Goal: Task Accomplishment & Management: Use online tool/utility

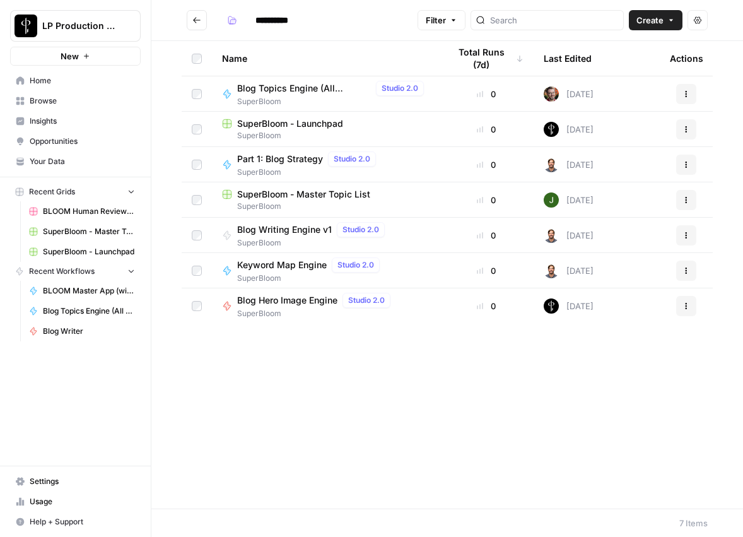
click at [289, 225] on span "Blog Writing Engine v1" at bounding box center [284, 229] width 95 height 13
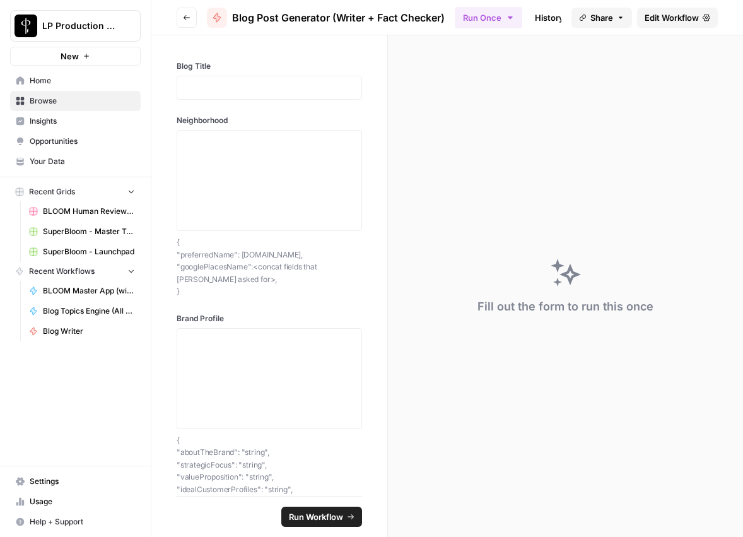
click at [185, 20] on icon "button" at bounding box center [187, 18] width 8 height 8
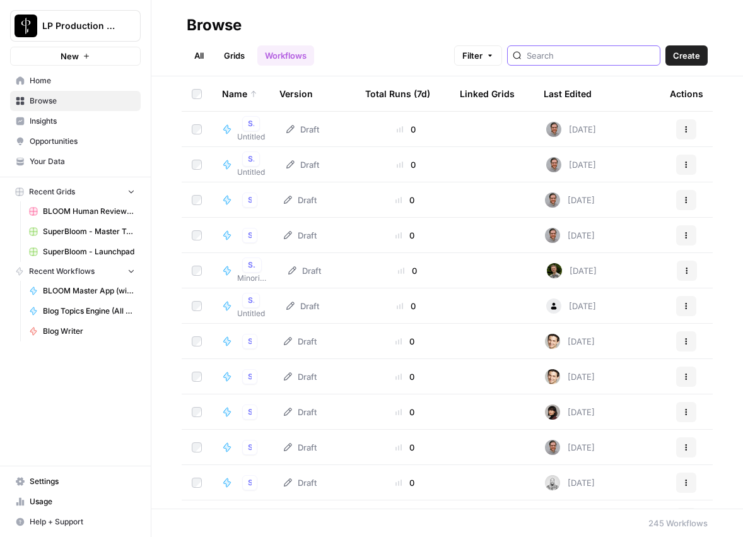
click at [578, 52] on input "search" at bounding box center [591, 55] width 128 height 13
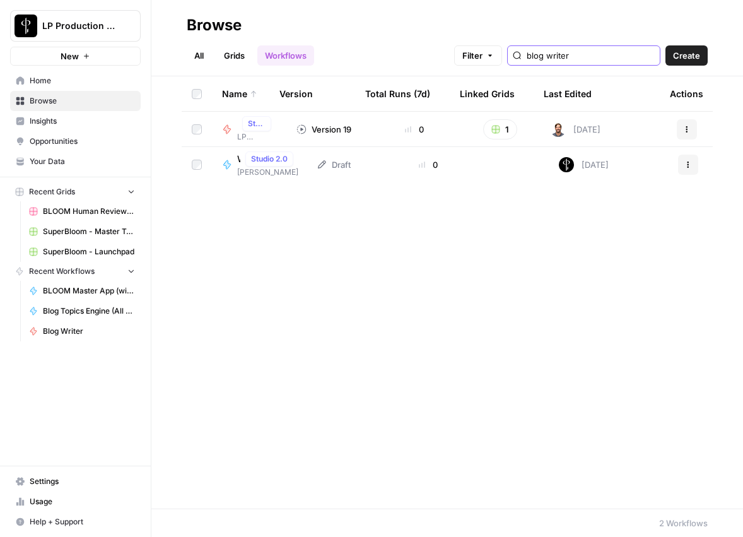
type input "blog writer"
click at [243, 136] on span "LP Production" at bounding box center [256, 136] width 39 height 11
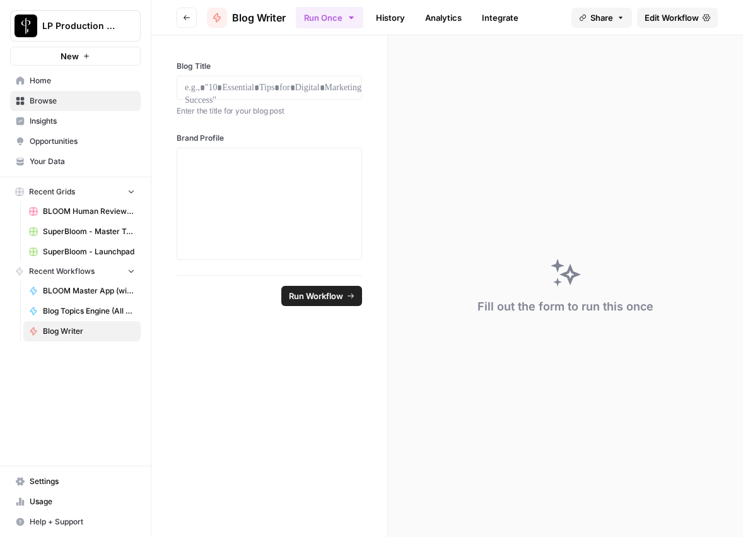
click at [188, 20] on icon "button" at bounding box center [187, 18] width 8 height 8
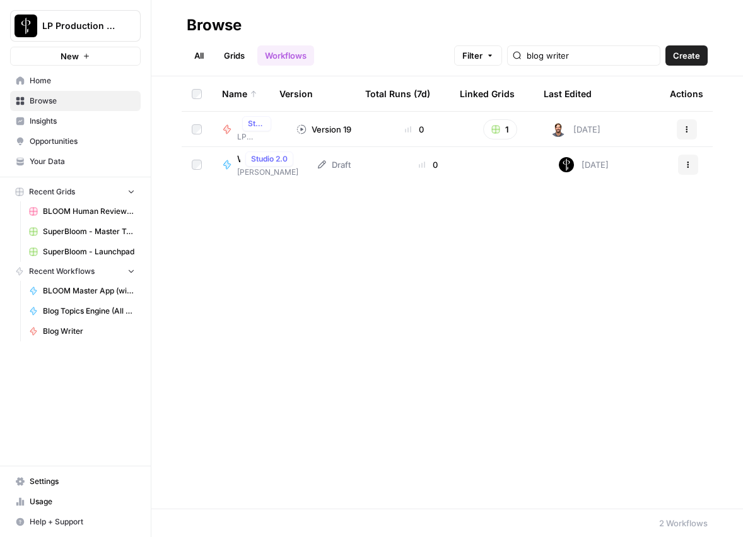
click at [249, 174] on span "Kristin" at bounding box center [267, 171] width 61 height 11
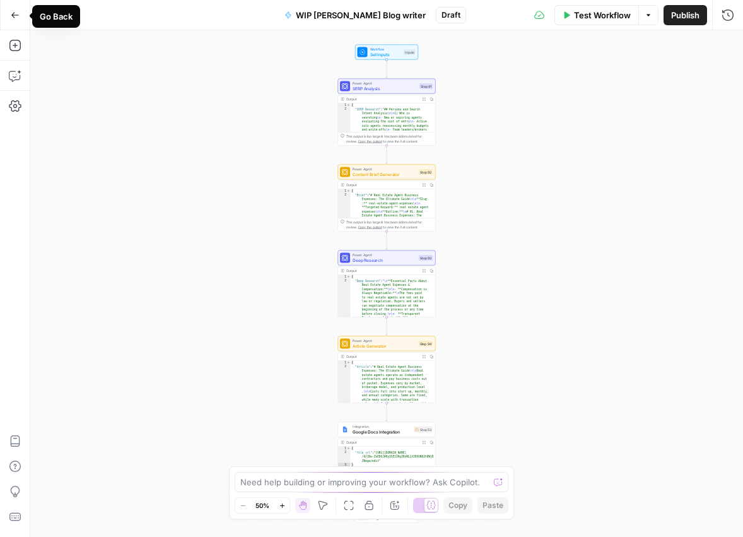
click at [11, 18] on icon "button" at bounding box center [15, 15] width 9 height 9
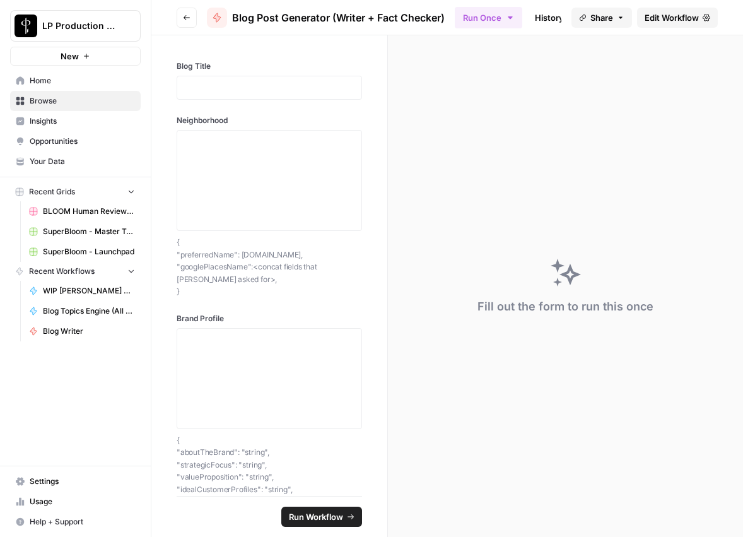
click at [663, 21] on span "Edit Workflow" at bounding box center [672, 17] width 54 height 13
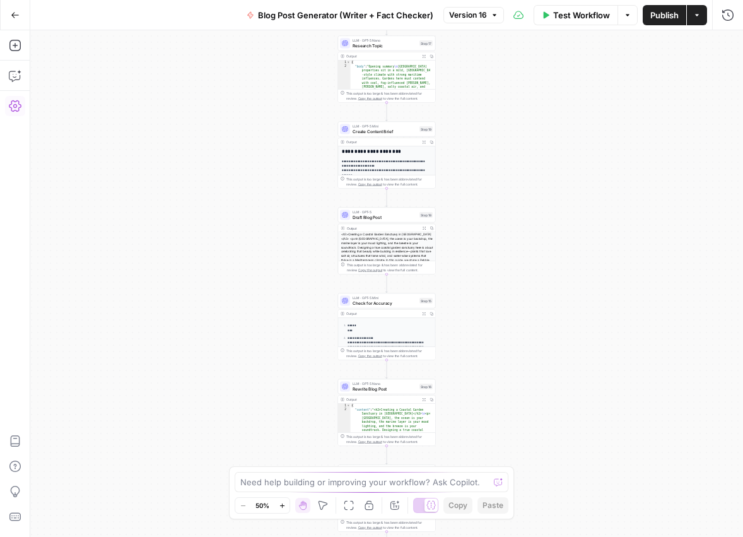
click at [5, 107] on button "Settings" at bounding box center [15, 106] width 20 height 20
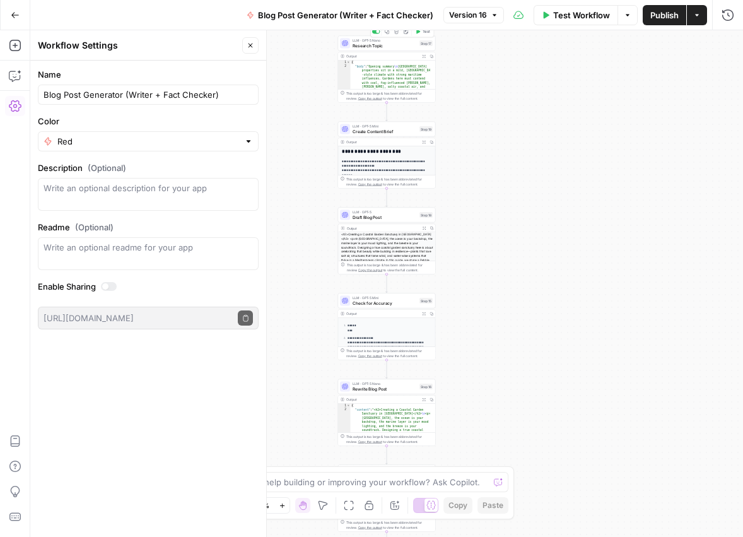
click at [369, 49] on div "LLM · GPT-5 Nano Research Topic Step 17 Copy step Delete step Add Note Test" at bounding box center [387, 43] width 98 height 15
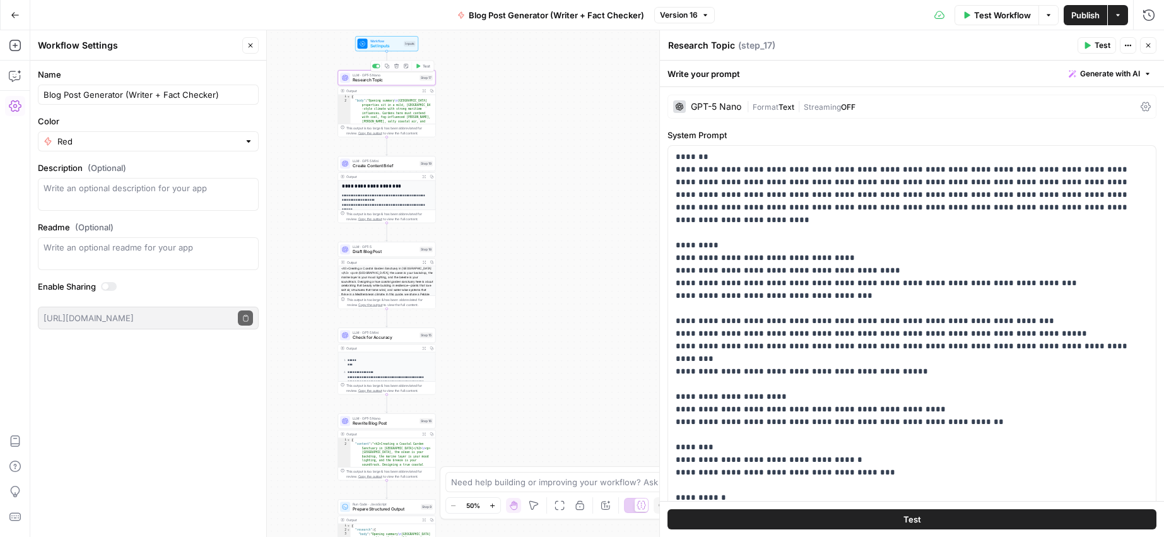
click at [381, 46] on span "Set Inputs" at bounding box center [386, 46] width 32 height 6
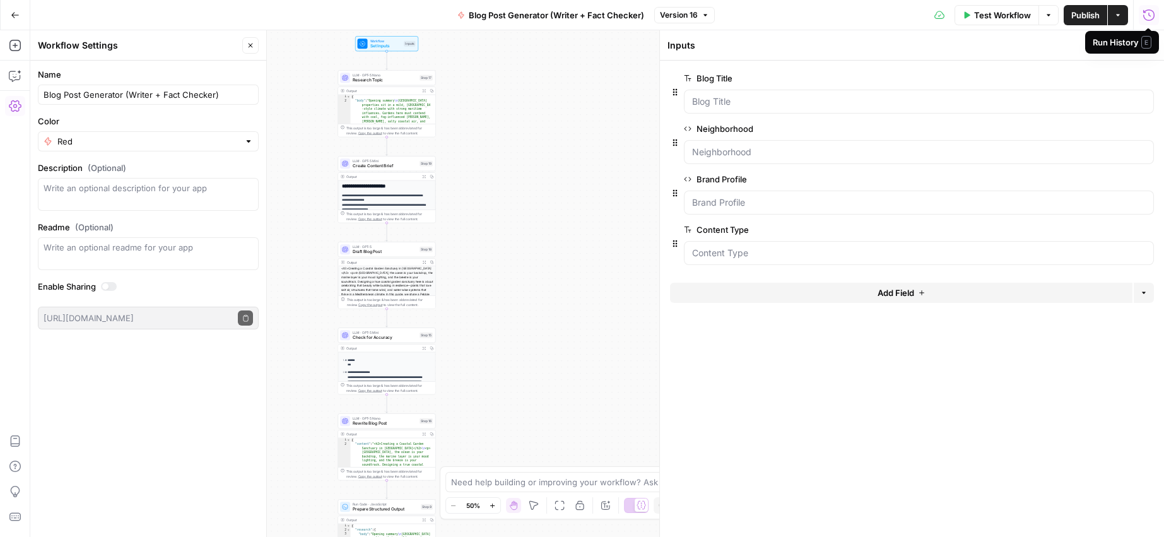
click at [742, 15] on icon "button" at bounding box center [1148, 15] width 13 height 13
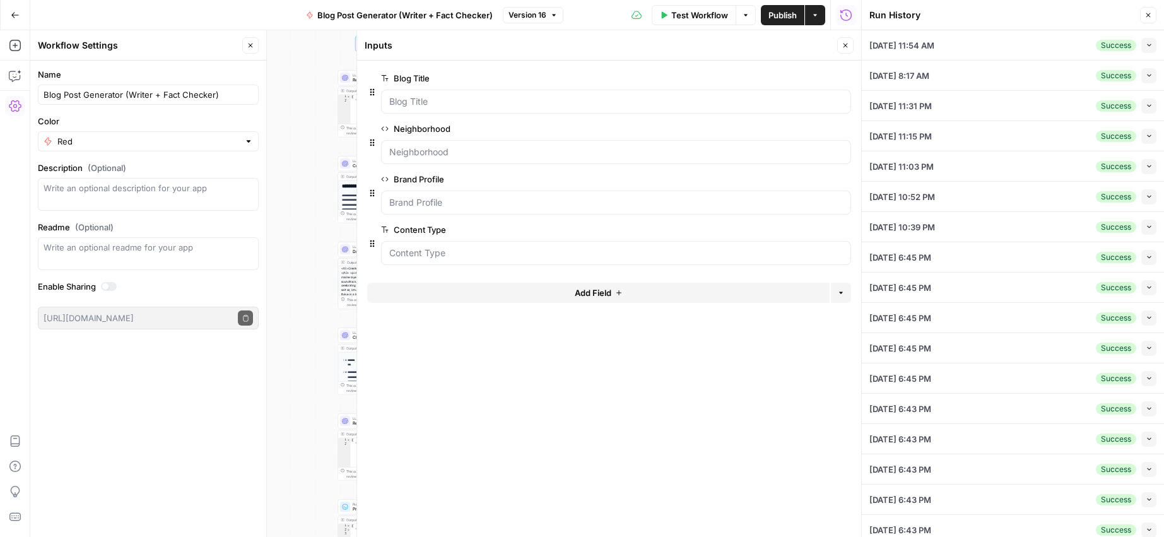
click at [742, 129] on icon "button" at bounding box center [824, 128] width 7 height 6
